Goal: Task Accomplishment & Management: Complete application form

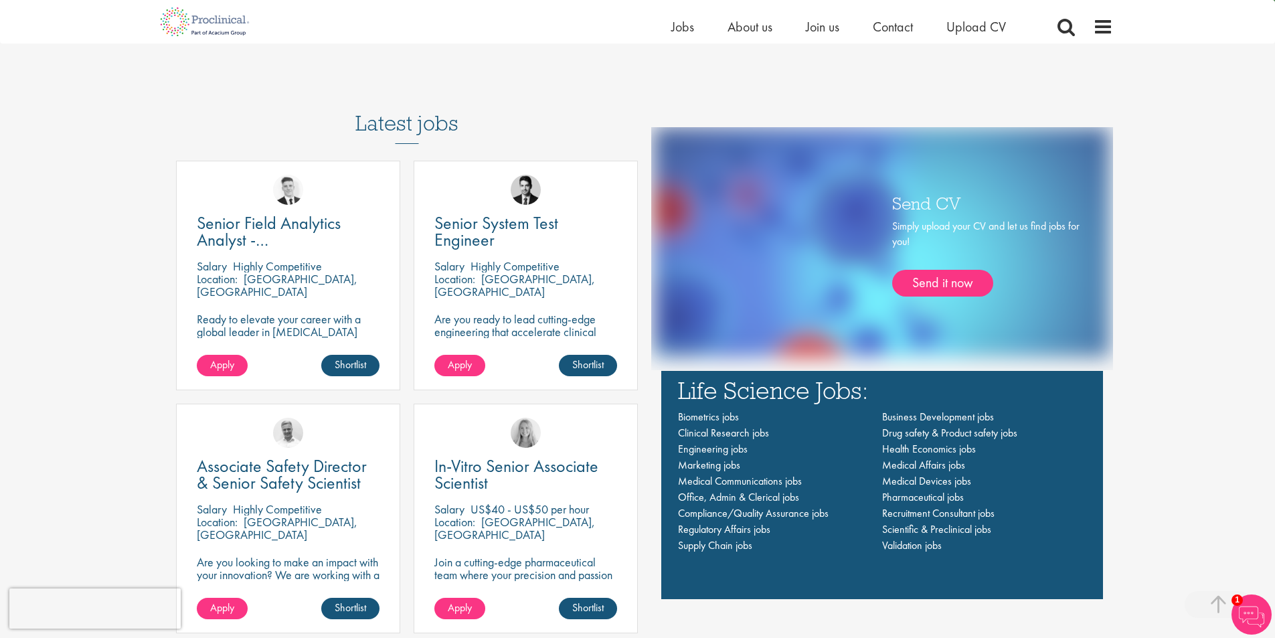
scroll to position [870, 0]
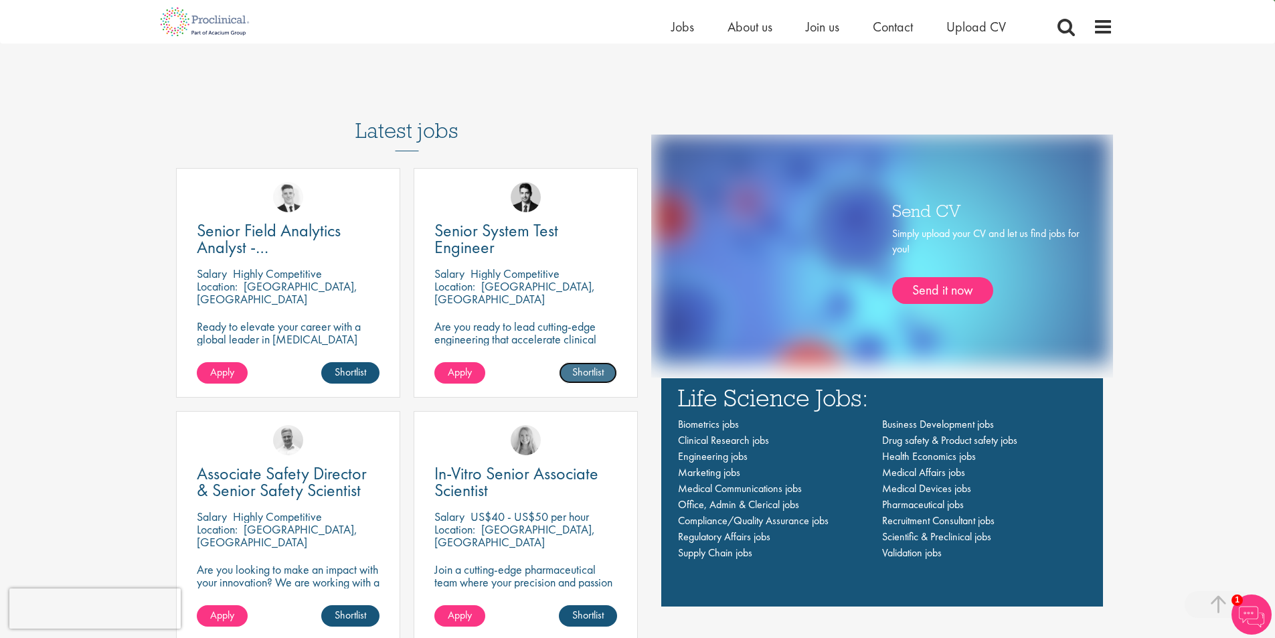
click at [592, 366] on link "Shortlist" at bounding box center [588, 372] width 58 height 21
click at [586, 377] on link "Shortlisted" at bounding box center [582, 372] width 69 height 21
click at [480, 371] on link "Apply" at bounding box center [459, 372] width 51 height 21
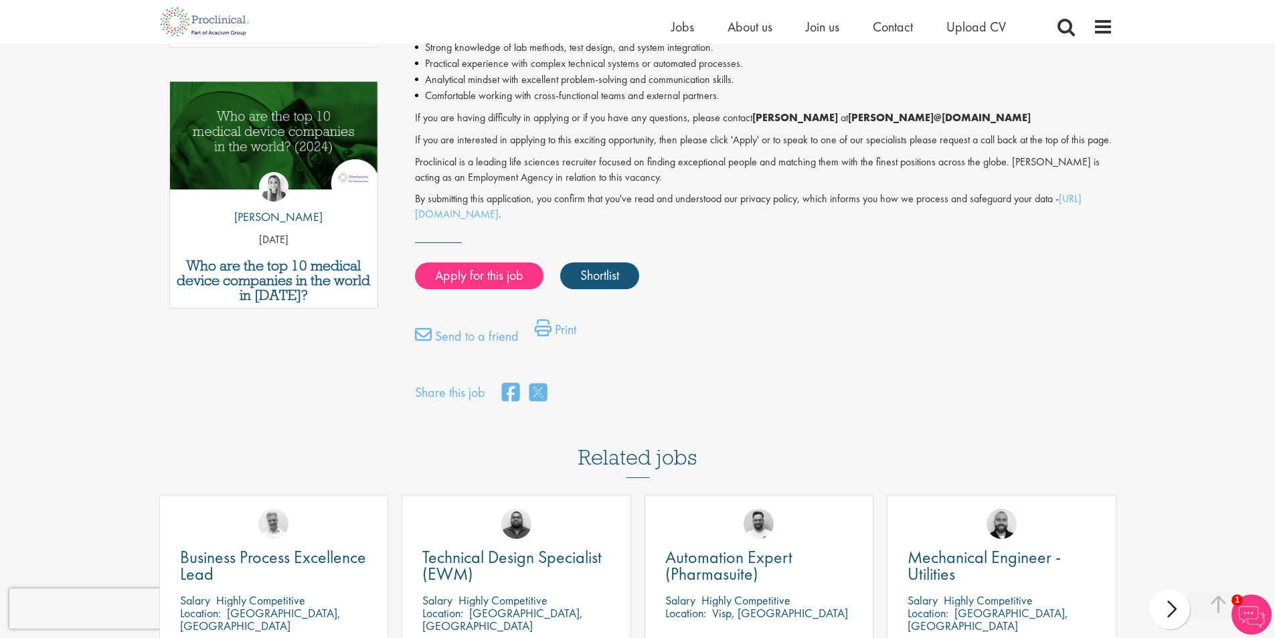
scroll to position [669, 0]
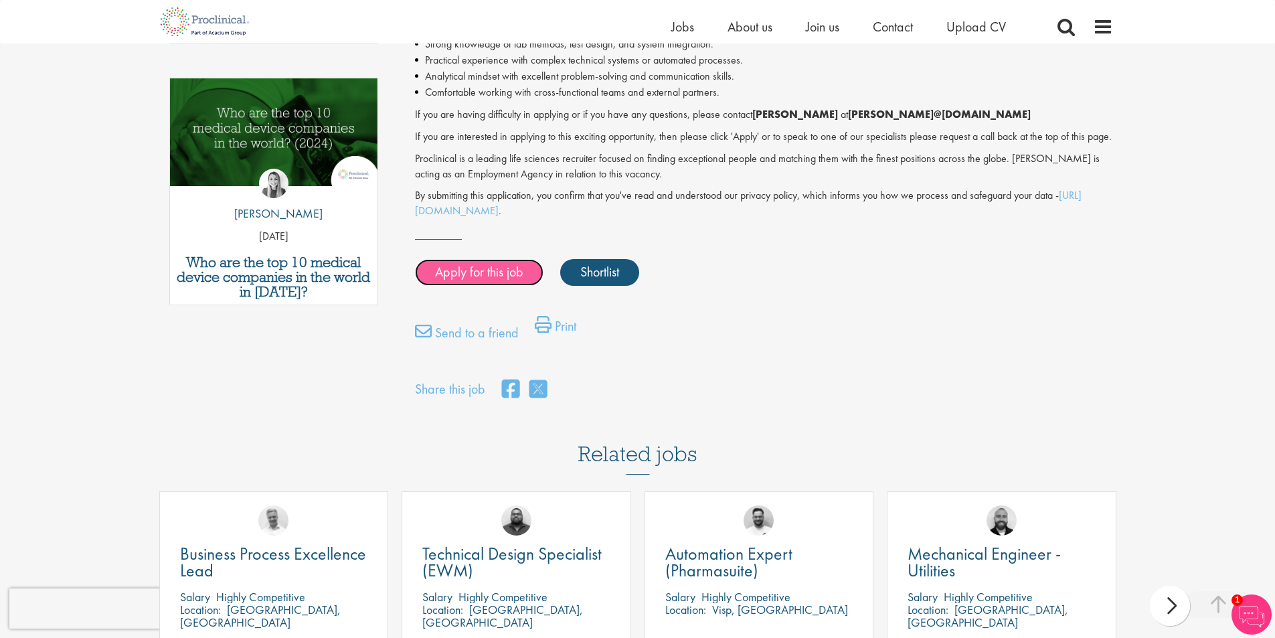
click at [474, 286] on link "Apply for this job" at bounding box center [479, 272] width 128 height 27
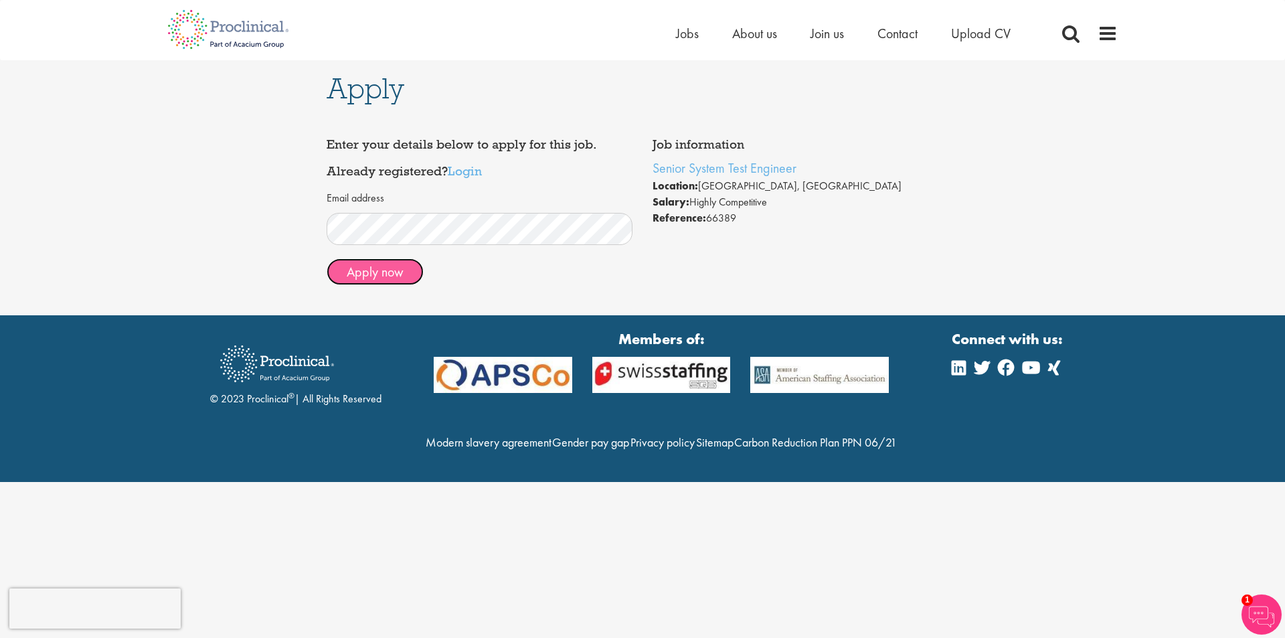
click at [362, 274] on button "Apply now" at bounding box center [375, 271] width 97 height 27
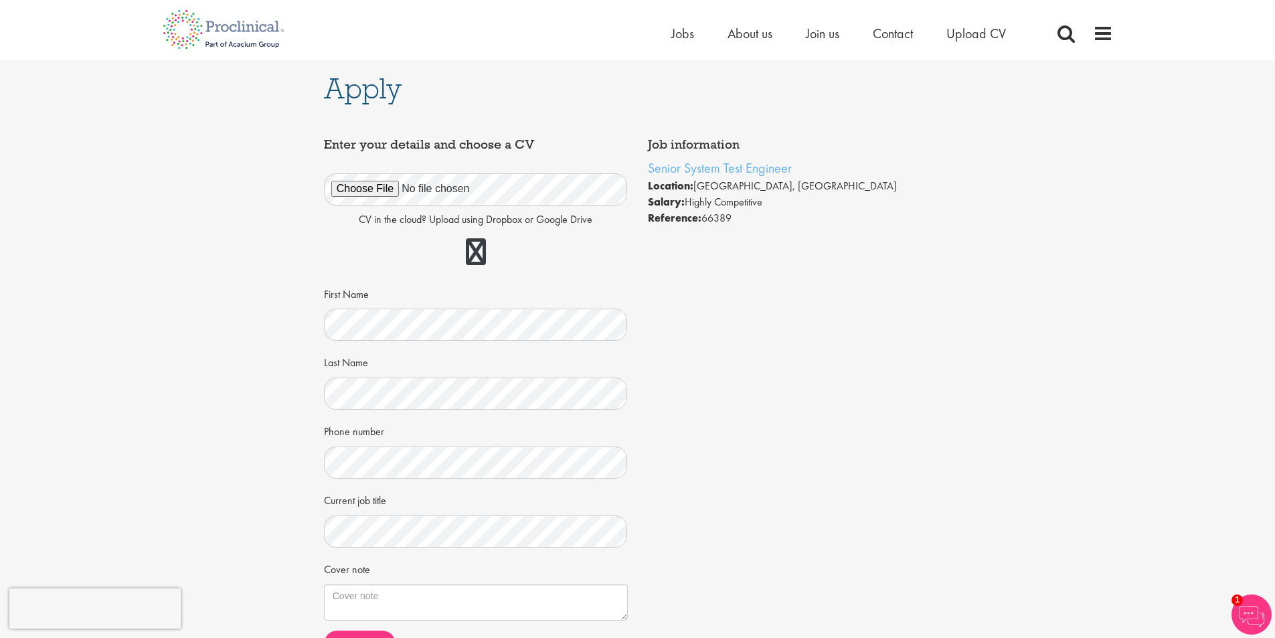
drag, startPoint x: 749, startPoint y: 440, endPoint x: 737, endPoint y: 457, distance: 21.2
click at [749, 456] on div "Job information Senior System Test Engineer Location: Baden-Württemberg, German…" at bounding box center [638, 399] width 648 height 536
click at [778, 555] on div "Job information Senior System Test Engineer Location: Baden-Württemberg, German…" at bounding box center [638, 399] width 648 height 536
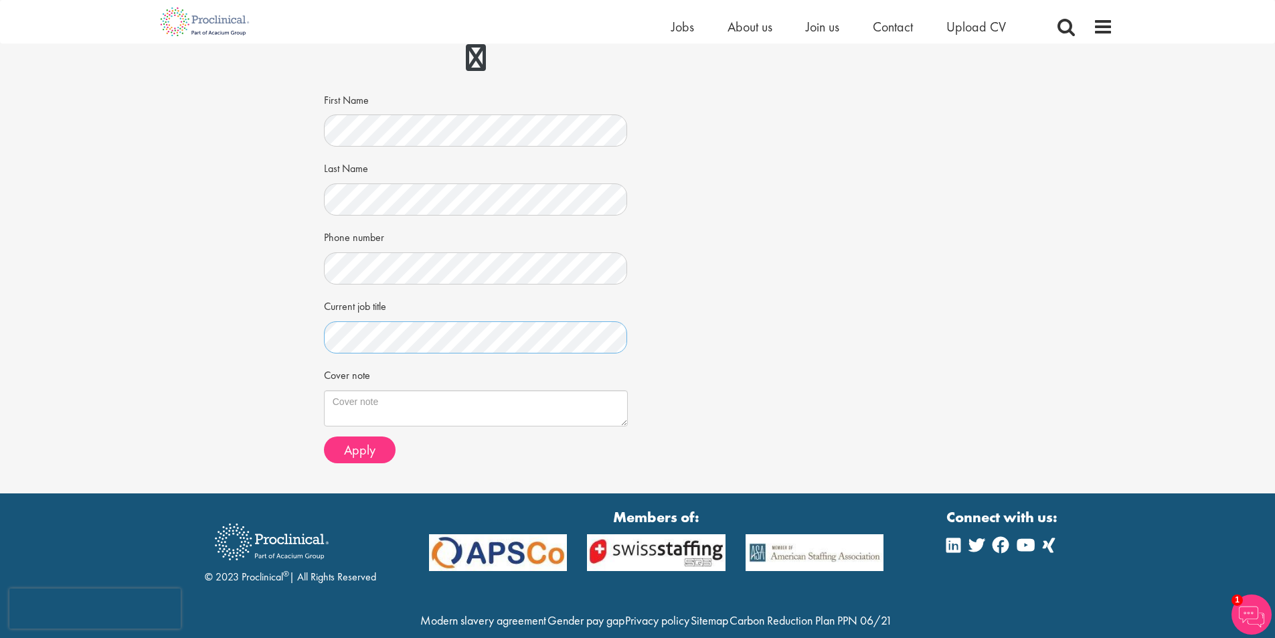
scroll to position [201, 0]
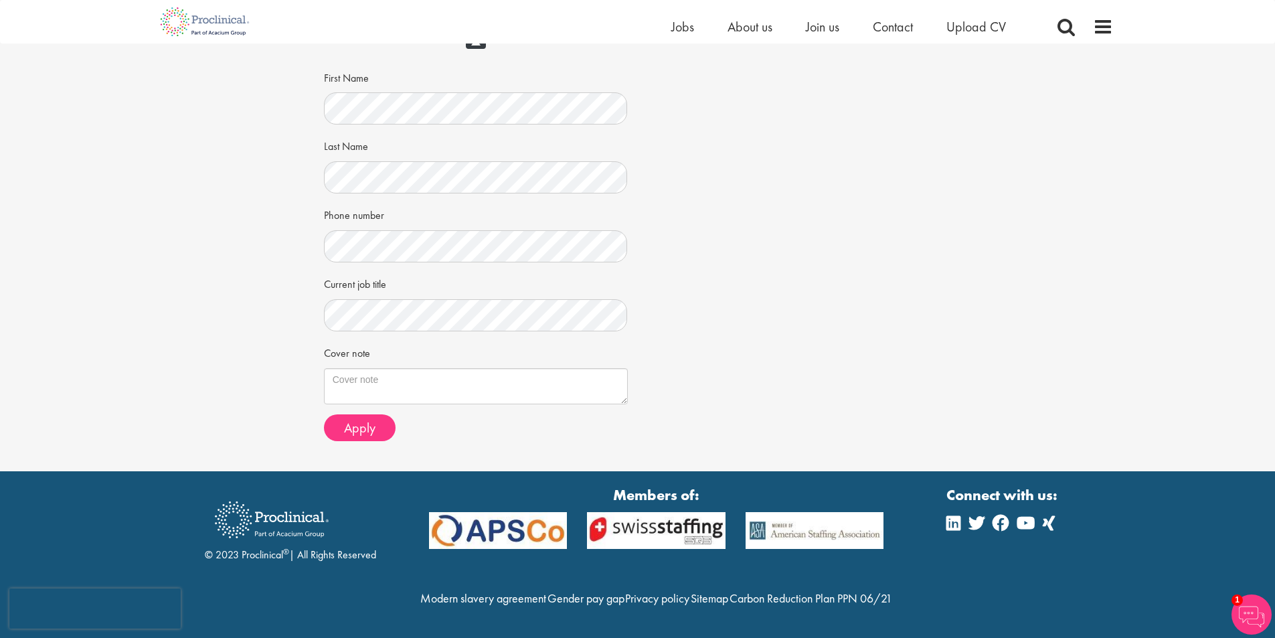
click at [827, 355] on div "Job information Senior System Test Engineer Location: Baden-Württemberg, German…" at bounding box center [638, 183] width 648 height 536
click at [348, 436] on button "Apply" at bounding box center [360, 427] width 72 height 27
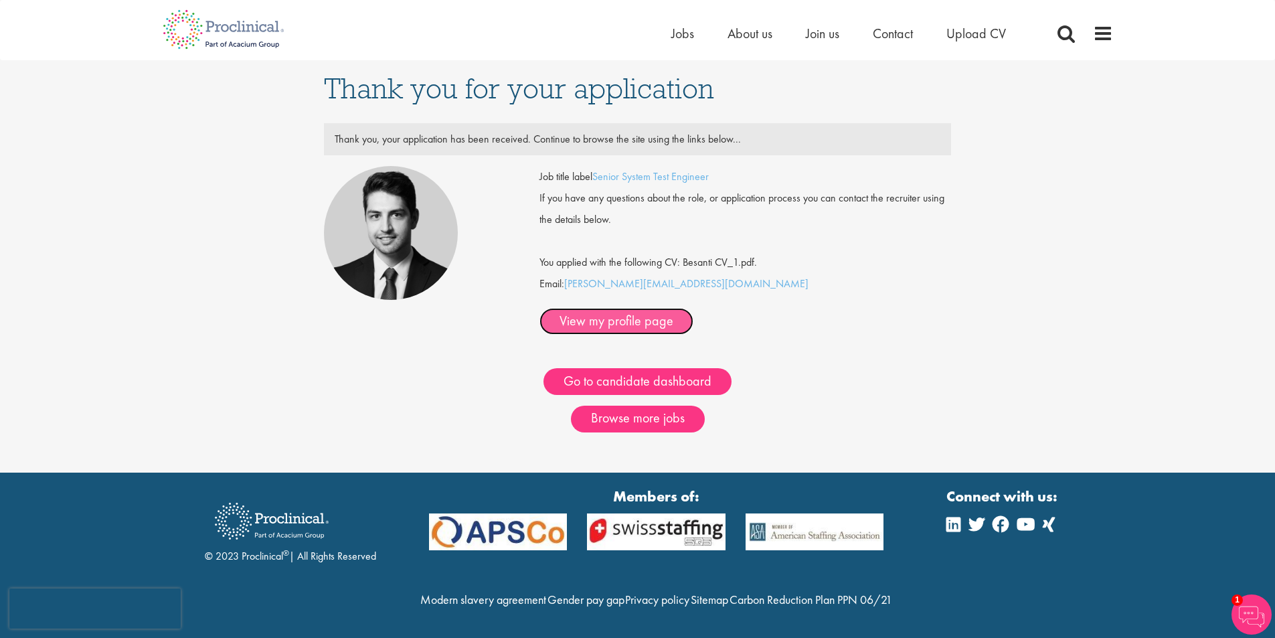
click at [693, 308] on link "View my profile page" at bounding box center [616, 321] width 154 height 27
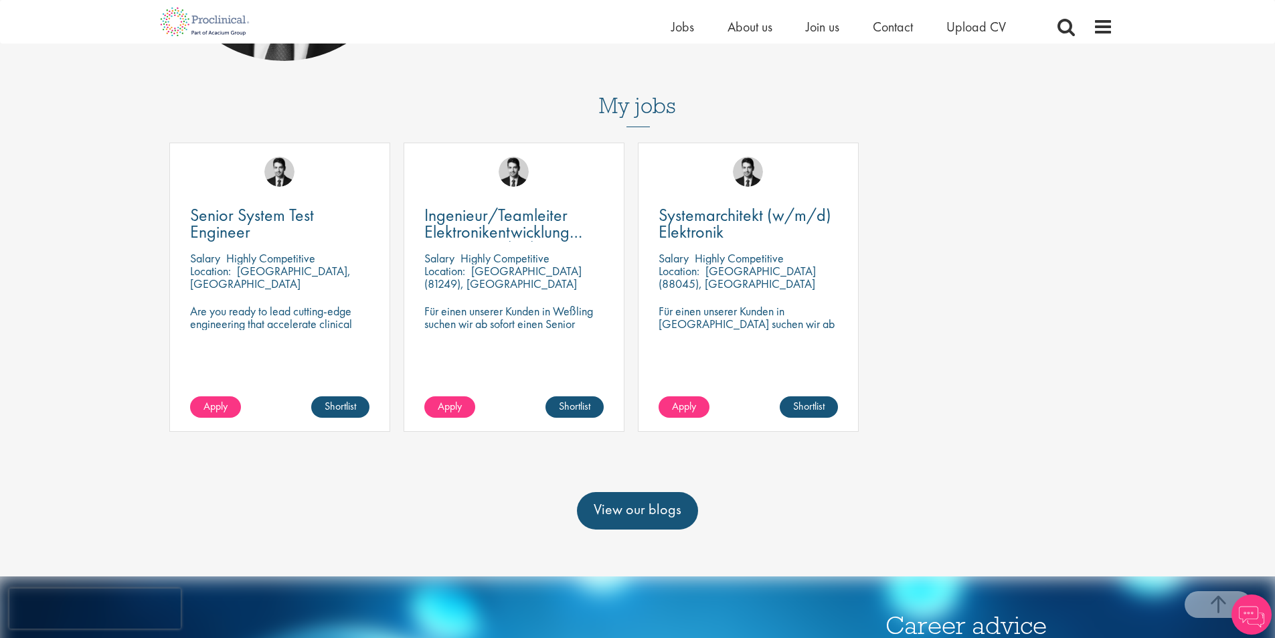
scroll to position [335, 0]
